Goal: Task Accomplishment & Management: Complete application form

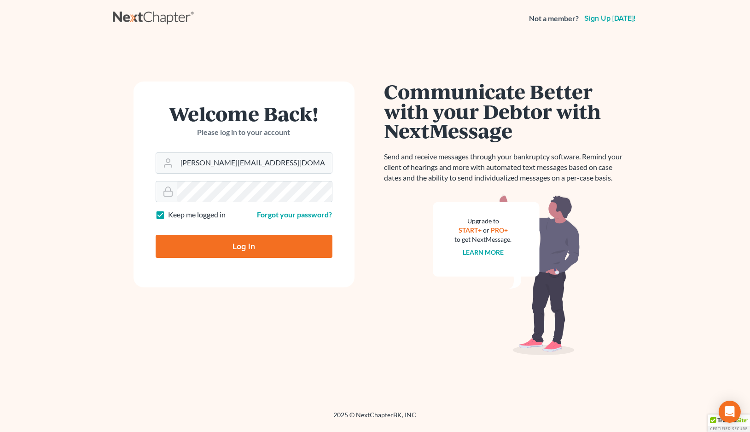
click at [327, 222] on div at bounding box center [250, 254] width 189 height 105
click at [243, 251] on input "Log In" at bounding box center [244, 246] width 177 height 23
type input "Thinking..."
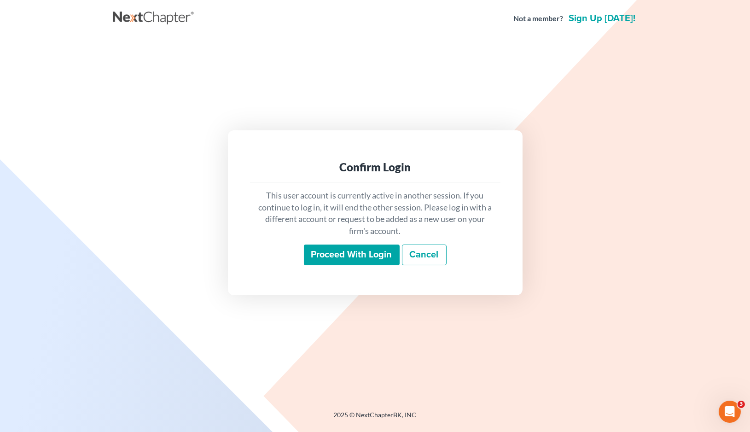
click at [364, 268] on div "This user account is currently active in another session. If you continue to lo…" at bounding box center [375, 227] width 251 height 91
click at [364, 260] on input "Proceed with login" at bounding box center [352, 255] width 96 height 21
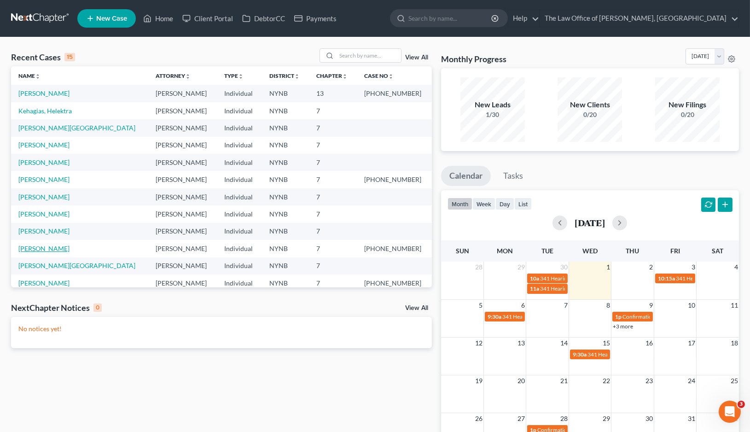
click at [43, 249] on link "Dillenbeck, Loretta" at bounding box center [43, 249] width 51 height 8
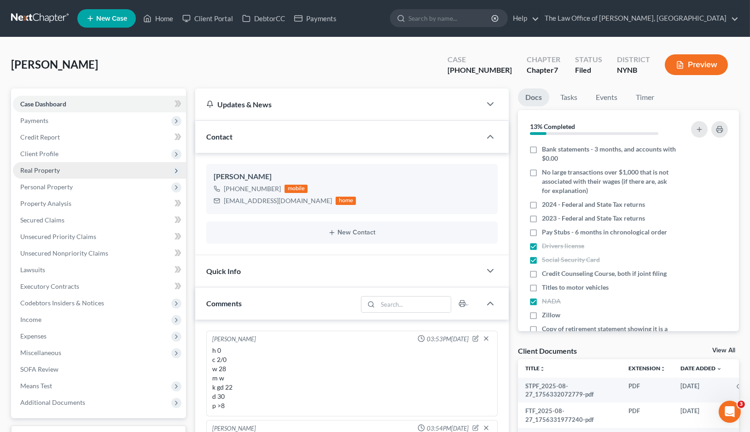
scroll to position [52, 0]
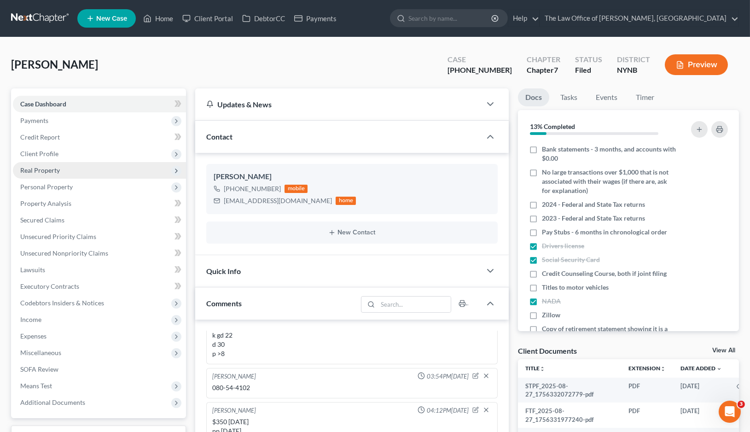
click at [42, 167] on span "Real Property" at bounding box center [40, 170] width 40 height 8
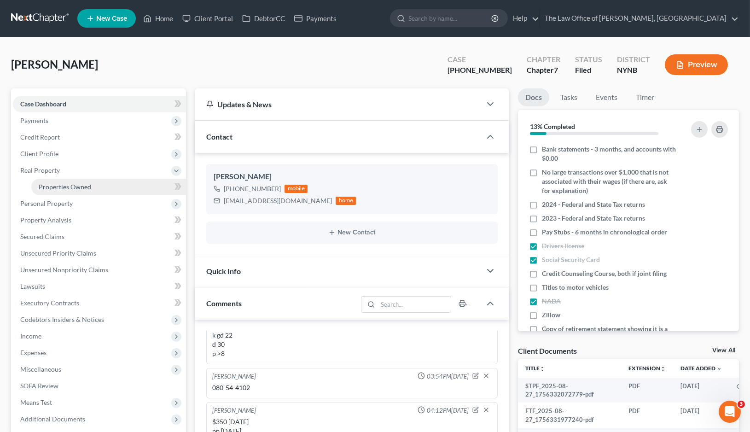
click at [42, 181] on link "Properties Owned" at bounding box center [108, 187] width 155 height 17
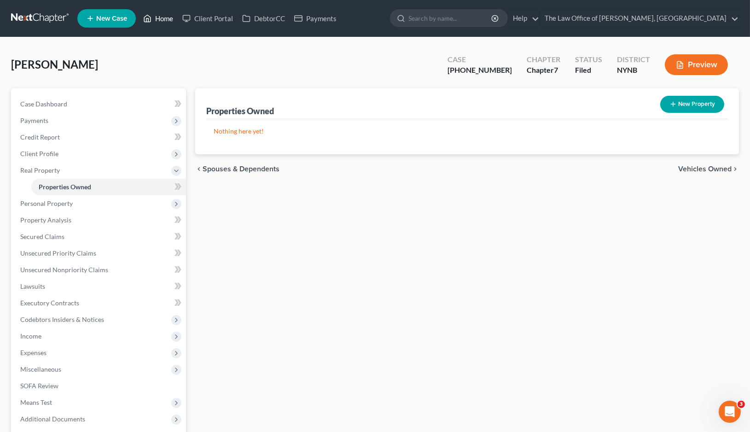
click at [162, 21] on link "Home" at bounding box center [158, 18] width 39 height 17
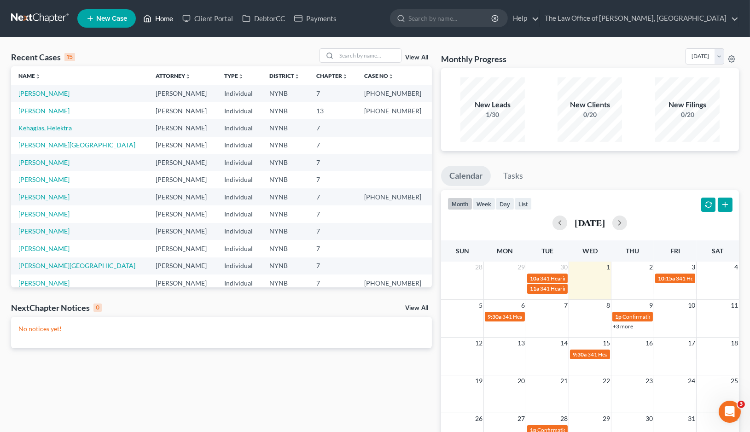
scroll to position [63, 0]
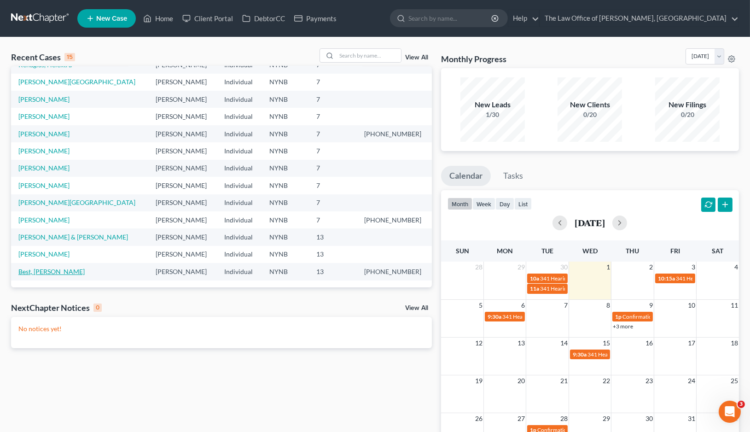
click at [31, 274] on link "Best, Denise" at bounding box center [51, 272] width 66 height 8
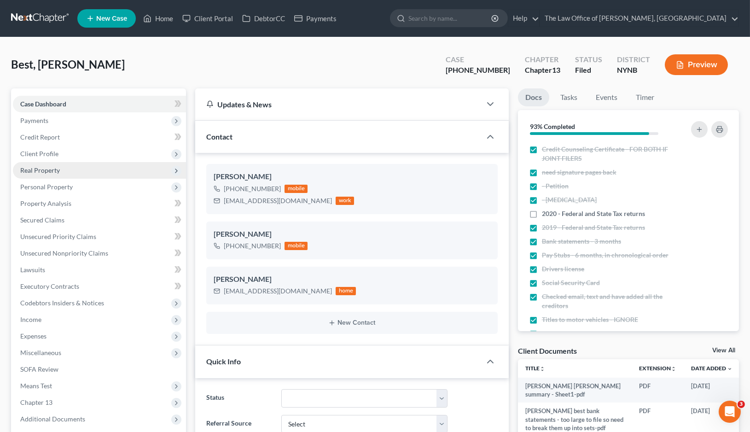
click at [53, 171] on span "Real Property" at bounding box center [40, 170] width 40 height 8
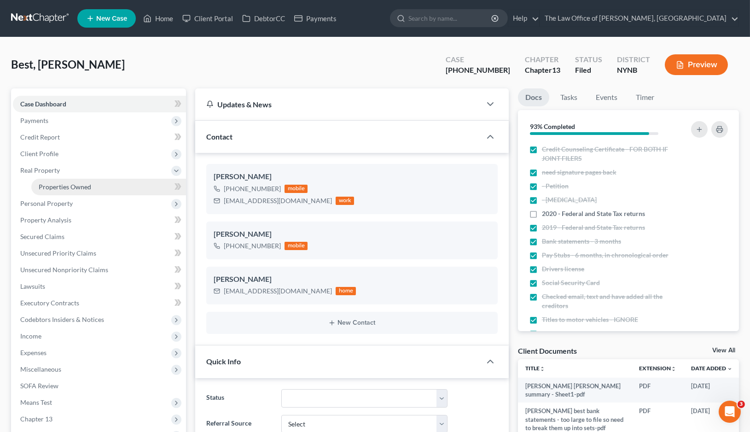
click at [58, 188] on span "Properties Owned" at bounding box center [65, 187] width 53 height 8
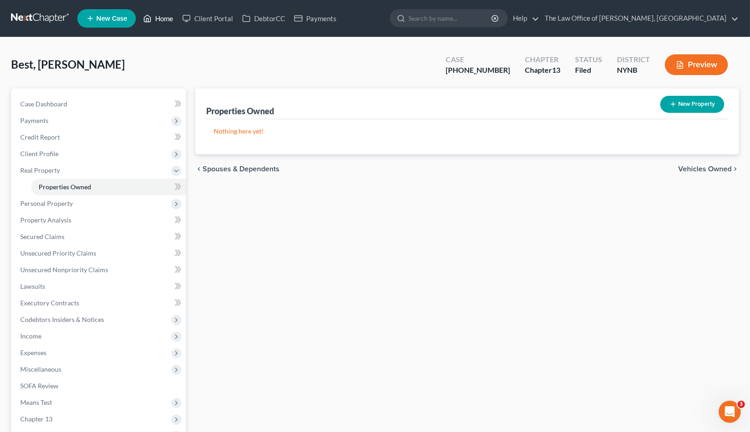
click at [167, 23] on link "Home" at bounding box center [158, 18] width 39 height 17
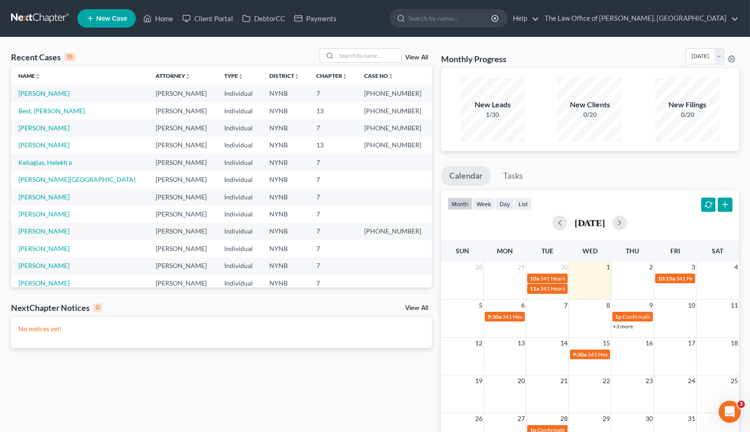
click at [117, 21] on span "New Case" at bounding box center [111, 18] width 31 height 7
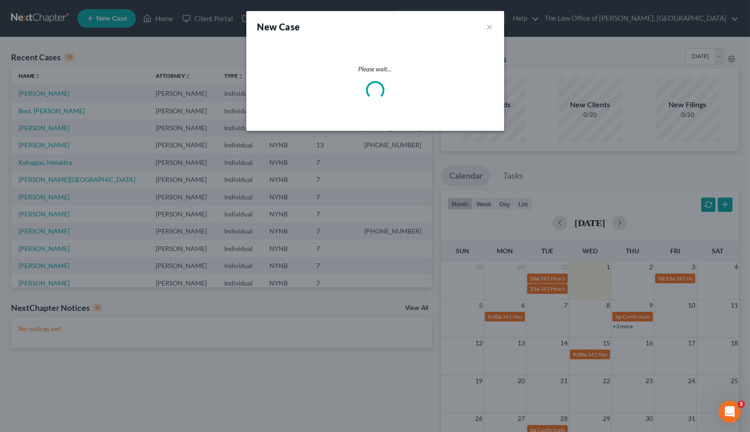
select select "54"
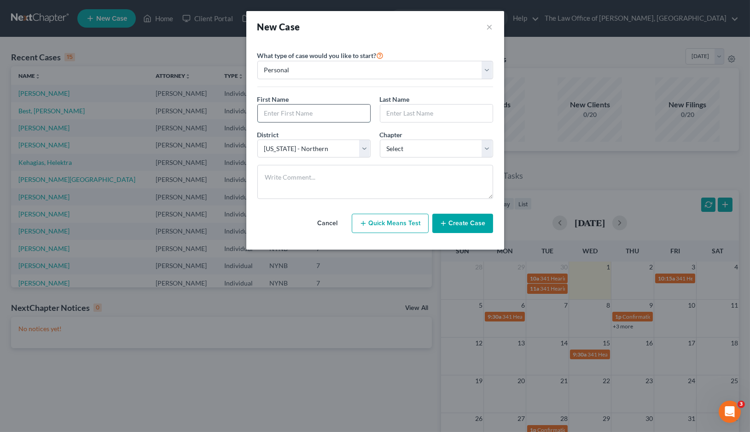
click at [281, 117] on input "text" at bounding box center [314, 114] width 112 height 18
type input "a"
type input "Matthew"
click at [397, 118] on input "text" at bounding box center [436, 114] width 112 height 18
paste input "peplowski"
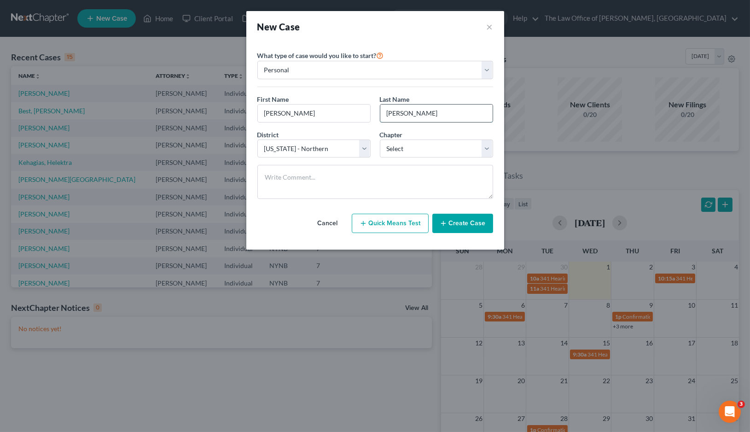
click at [390, 113] on input "peplowski" at bounding box center [436, 114] width 112 height 18
type input "Peplowski"
click at [398, 152] on select "Select 7 11 12 13" at bounding box center [436, 149] width 113 height 18
select select "3"
click at [380, 140] on select "Select 7 11 12 13" at bounding box center [436, 149] width 113 height 18
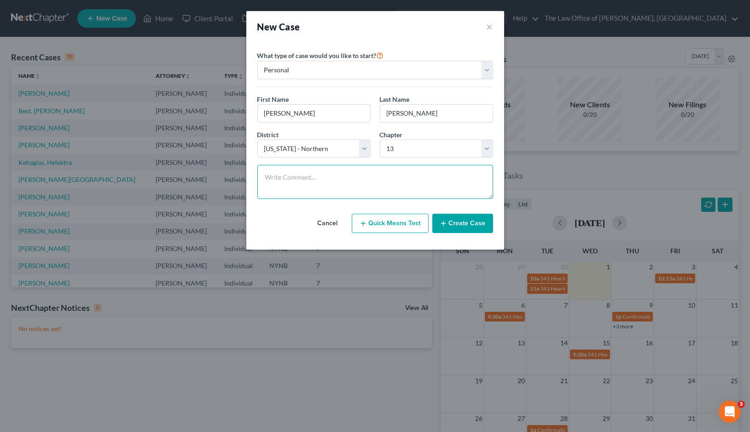
click at [374, 180] on textarea at bounding box center [375, 182] width 236 height 34
paste textarea "yes house 520/250k on mortgage Saratoga owns a business and the car is under th…"
type textarea "atv and trailer and bike yes house 520/250k on mortgage Saratoga owns a busines…"
click at [472, 228] on button "Create Case" at bounding box center [462, 223] width 61 height 19
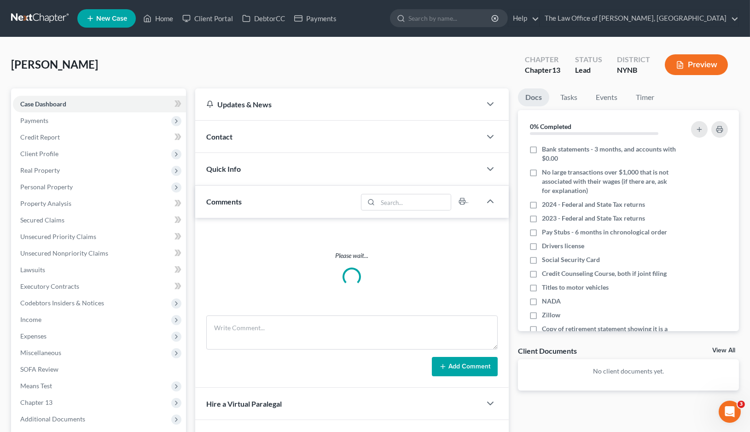
click at [234, 136] on div "Contact" at bounding box center [338, 137] width 286 height 32
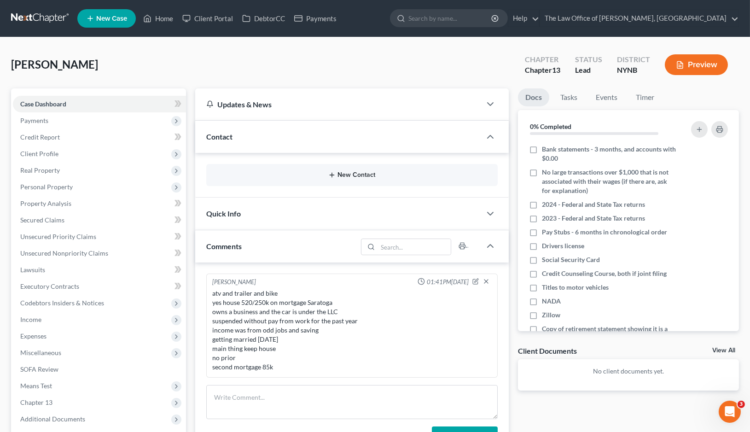
click at [358, 175] on button "New Contact" at bounding box center [352, 174] width 276 height 7
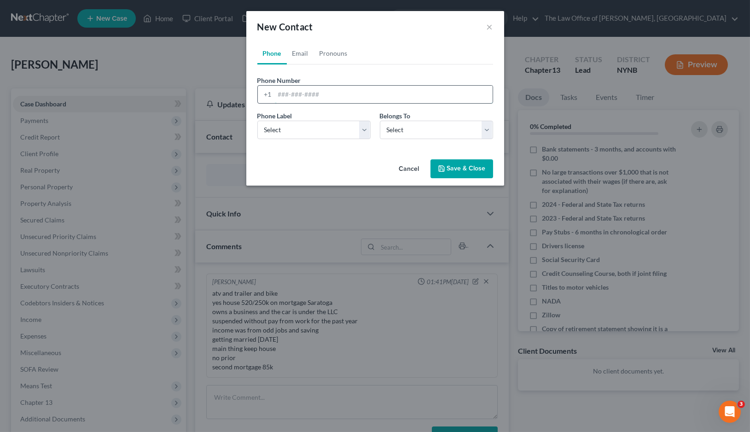
click at [292, 98] on input "tel" at bounding box center [384, 95] width 218 height 18
paste input "518-429-3047"
type input "518-429-3047"
click at [285, 135] on select "Select Mobile Home Work Other" at bounding box center [313, 130] width 113 height 18
select select "0"
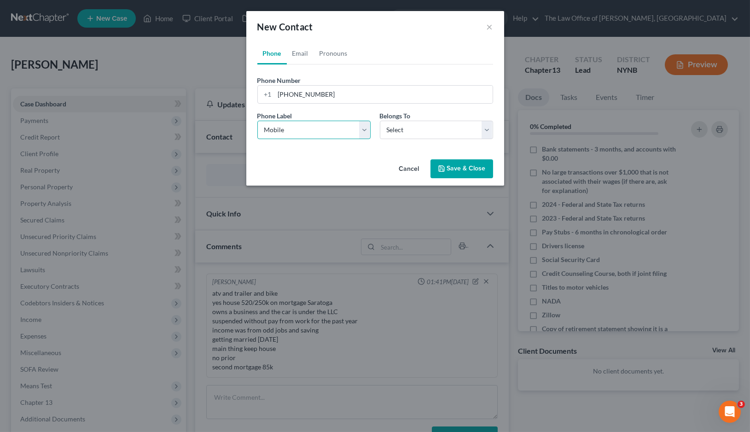
click at [257, 121] on select "Select Mobile Home Work Other" at bounding box center [313, 130] width 113 height 18
click at [410, 134] on select "Select Client Other" at bounding box center [436, 130] width 113 height 18
select select "0"
click at [380, 121] on select "Select Client Other" at bounding box center [436, 130] width 113 height 18
click at [304, 50] on link "Email" at bounding box center [300, 53] width 27 height 22
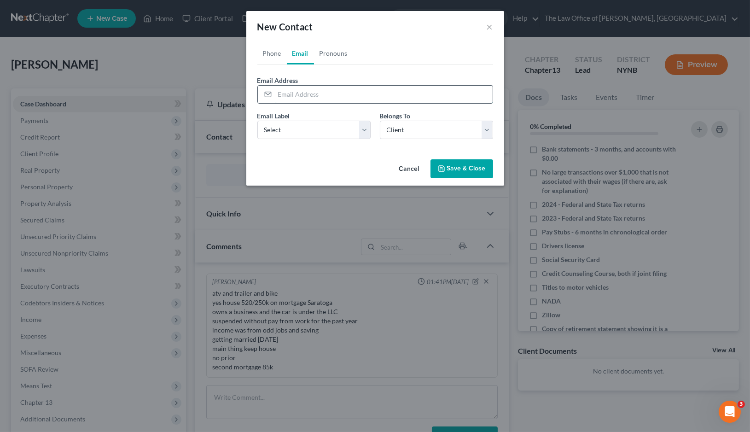
click at [295, 92] on input "email" at bounding box center [384, 95] width 218 height 18
paste input "khola411@gmail.com"
type input "khola411@gmail.com"
click at [286, 126] on select "Select Home Work Other" at bounding box center [313, 130] width 113 height 18
select select "0"
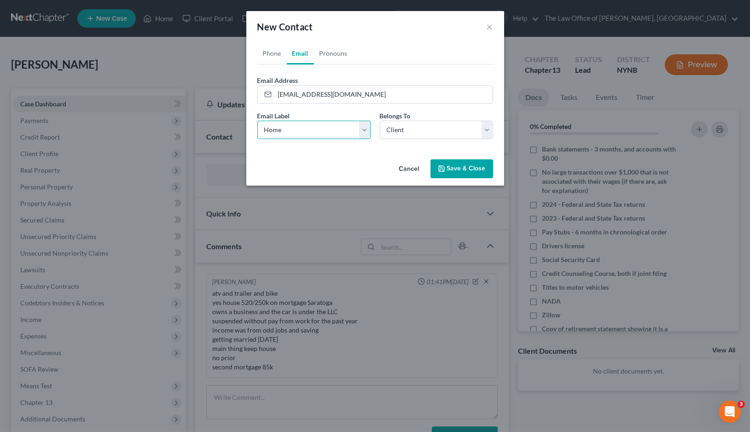
click at [257, 121] on select "Select Home Work Other" at bounding box center [313, 130] width 113 height 18
click at [483, 168] on button "Save & Close" at bounding box center [462, 168] width 63 height 19
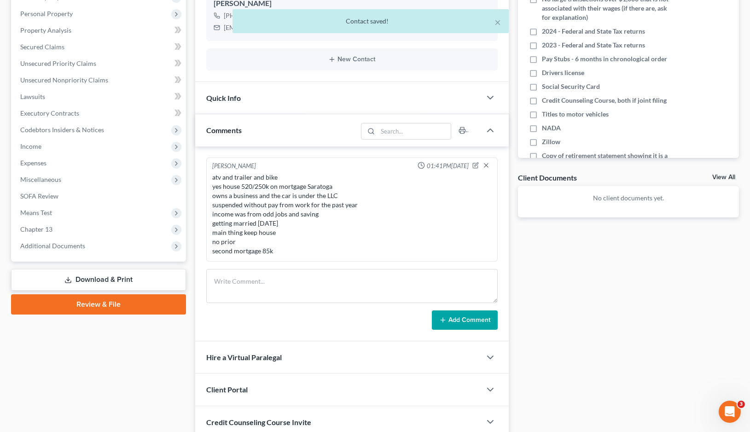
scroll to position [245, 0]
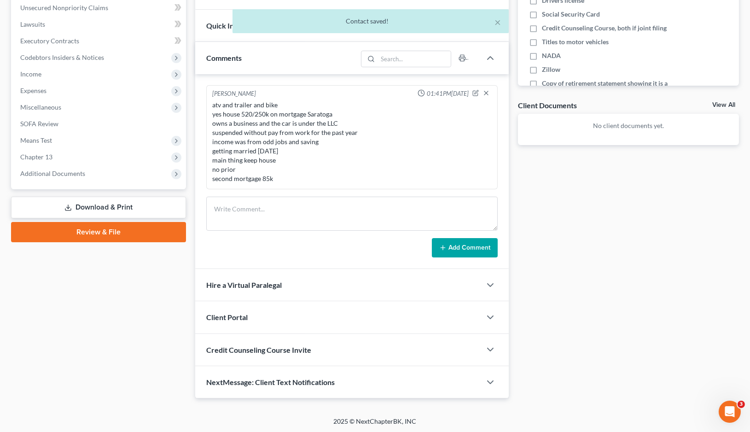
click at [259, 316] on div "Client Portal" at bounding box center [338, 317] width 286 height 32
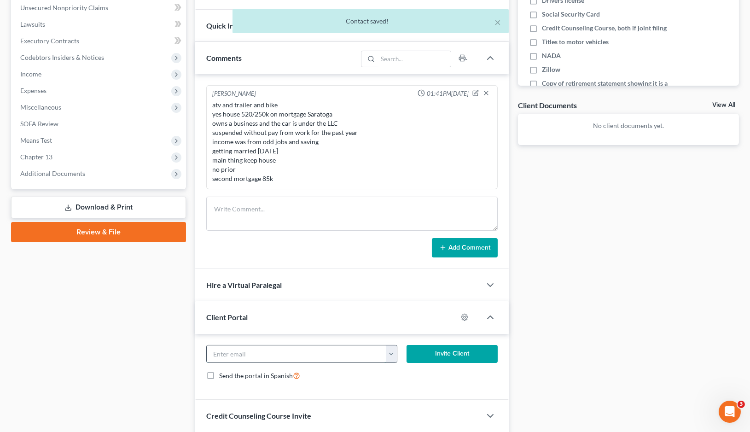
click at [246, 351] on input "email" at bounding box center [296, 354] width 179 height 18
paste input "khola411@gmail.com"
type input "khola411@gmail.com"
click at [459, 358] on button "Invite Client" at bounding box center [452, 354] width 91 height 18
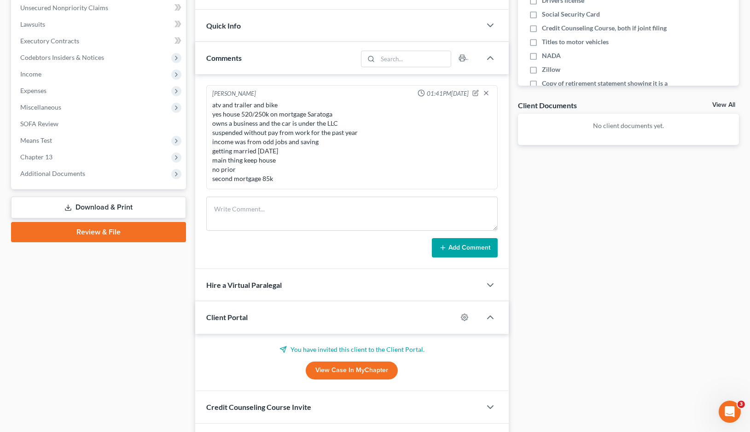
scroll to position [303, 0]
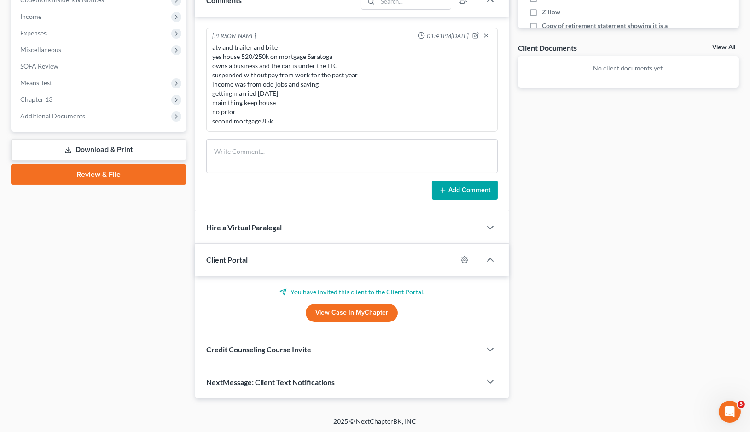
click at [297, 353] on div "Credit Counseling Course Invite" at bounding box center [338, 349] width 286 height 32
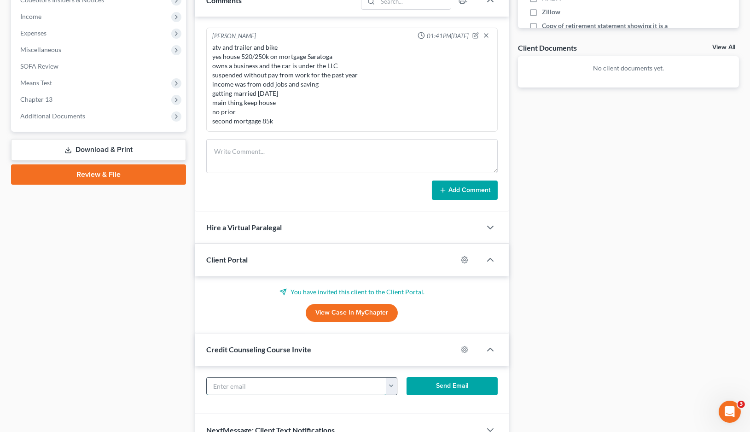
click at [257, 385] on input "text" at bounding box center [296, 387] width 179 height 18
paste input "khola411@gmail.com"
type input "khola411@gmail.com"
click at [437, 384] on button "Send Email" at bounding box center [452, 386] width 91 height 18
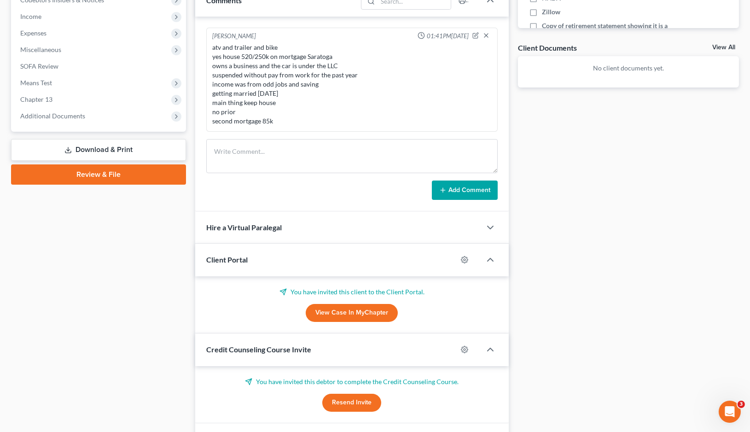
scroll to position [360, 0]
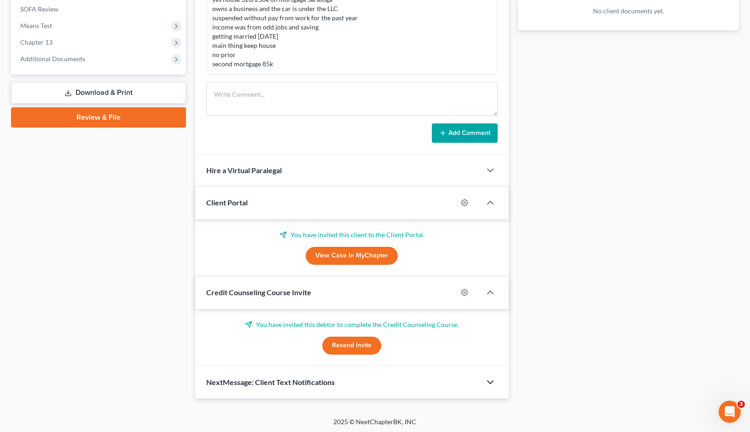
click at [489, 379] on icon "button" at bounding box center [490, 382] width 11 height 11
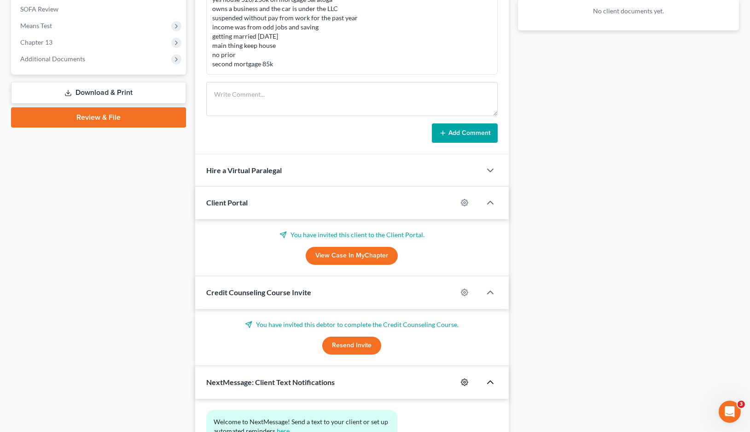
click at [465, 380] on icon "button" at bounding box center [464, 382] width 7 height 7
select select "0"
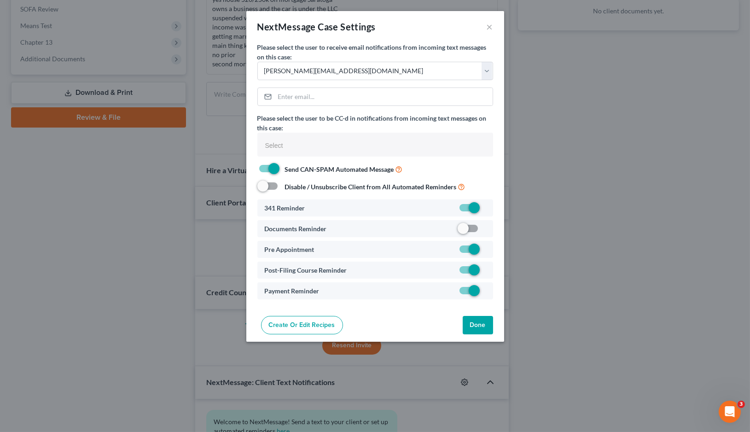
select select
click at [485, 231] on label at bounding box center [485, 231] width 0 height 0
click at [489, 226] on input "checkbox" at bounding box center [492, 227] width 6 height 6
checkbox input "true"
click at [477, 327] on button "Done" at bounding box center [478, 325] width 30 height 18
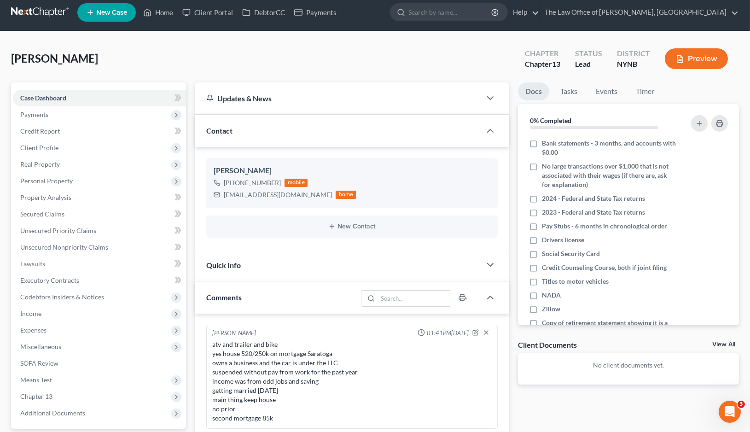
scroll to position [0, 0]
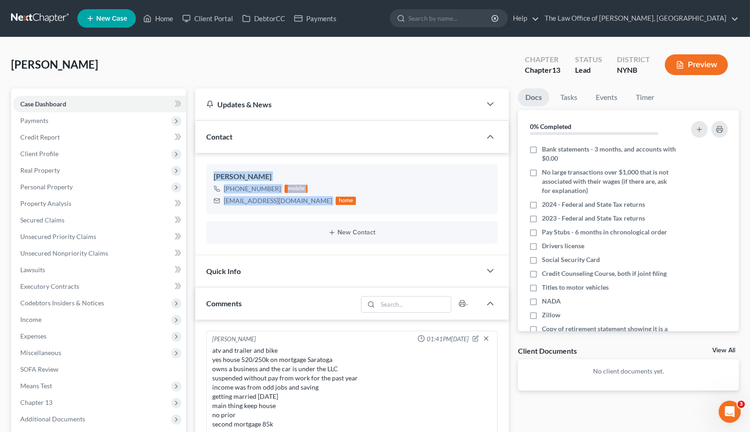
drag, startPoint x: 287, startPoint y: 203, endPoint x: 204, endPoint y: 174, distance: 88.7
click at [204, 174] on div "Matthew Peplowski +1 (518) 429-3047 mobile khola411@gmail.com home New Contact" at bounding box center [351, 204] width 313 height 102
copy div "Matthew Peplowski +1 (518) 429-3047 mobile khola411@gmail.com"
